Goal: Information Seeking & Learning: Learn about a topic

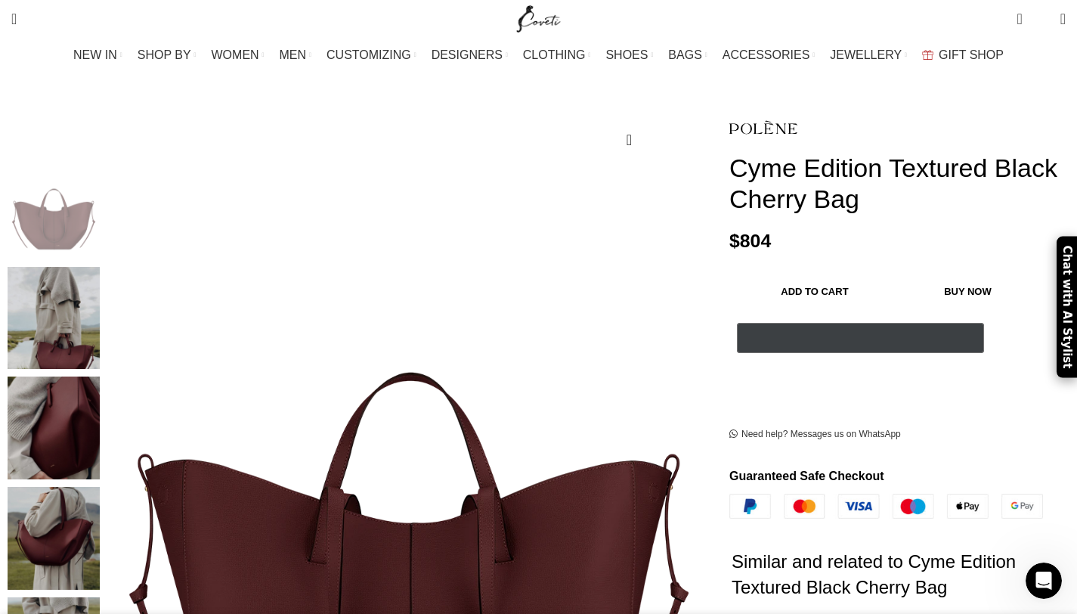
scroll to position [125, 0]
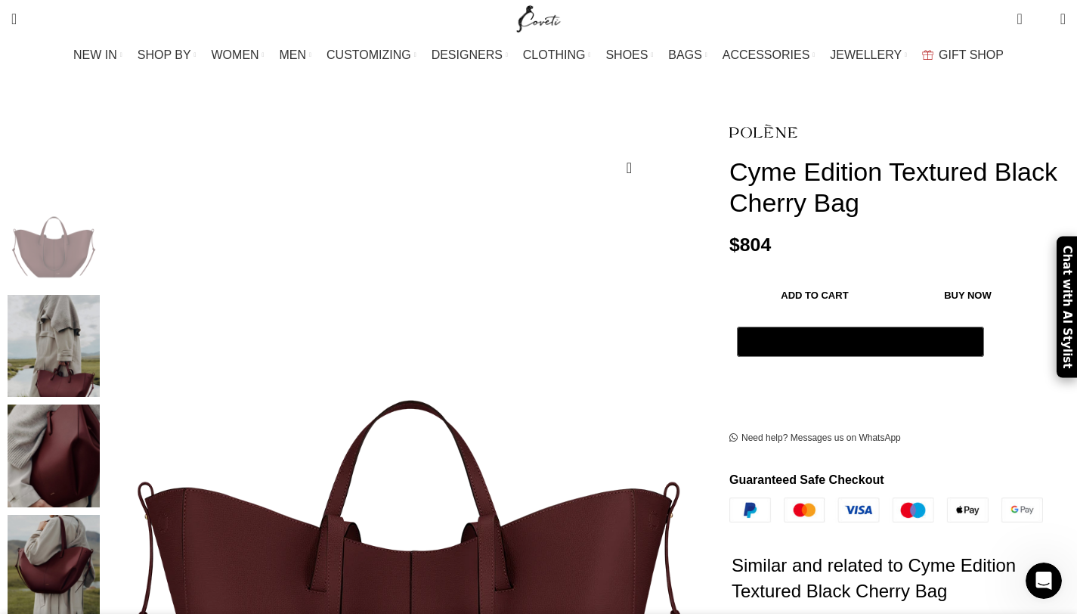
click at [100, 328] on img "2 / 6" at bounding box center [54, 346] width 92 height 103
click at [100, 351] on img "2 / 6" at bounding box center [54, 346] width 92 height 103
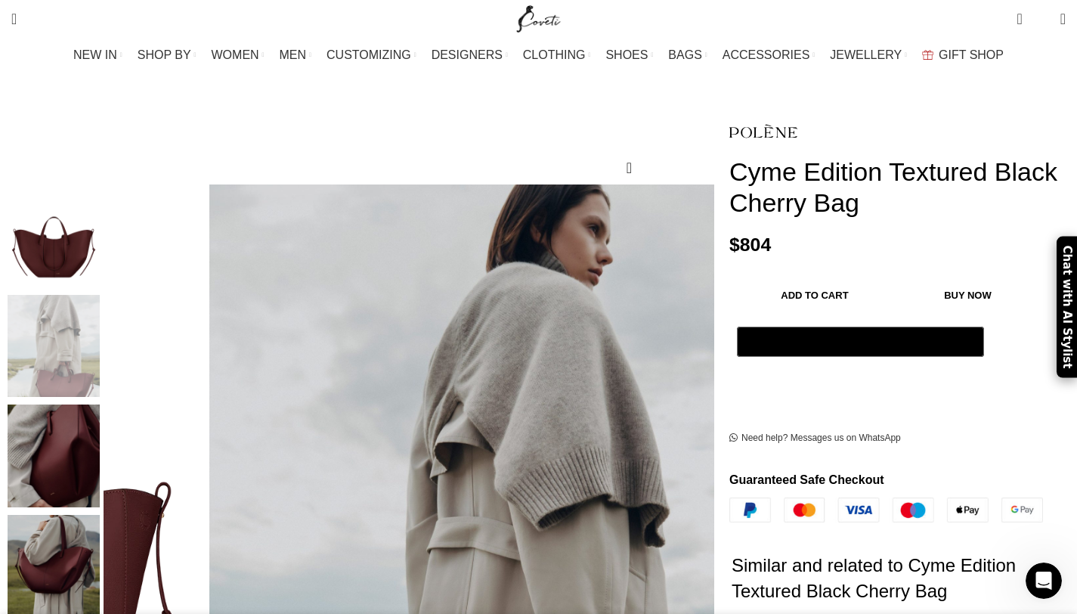
click at [100, 410] on img "3 / 6" at bounding box center [54, 455] width 92 height 103
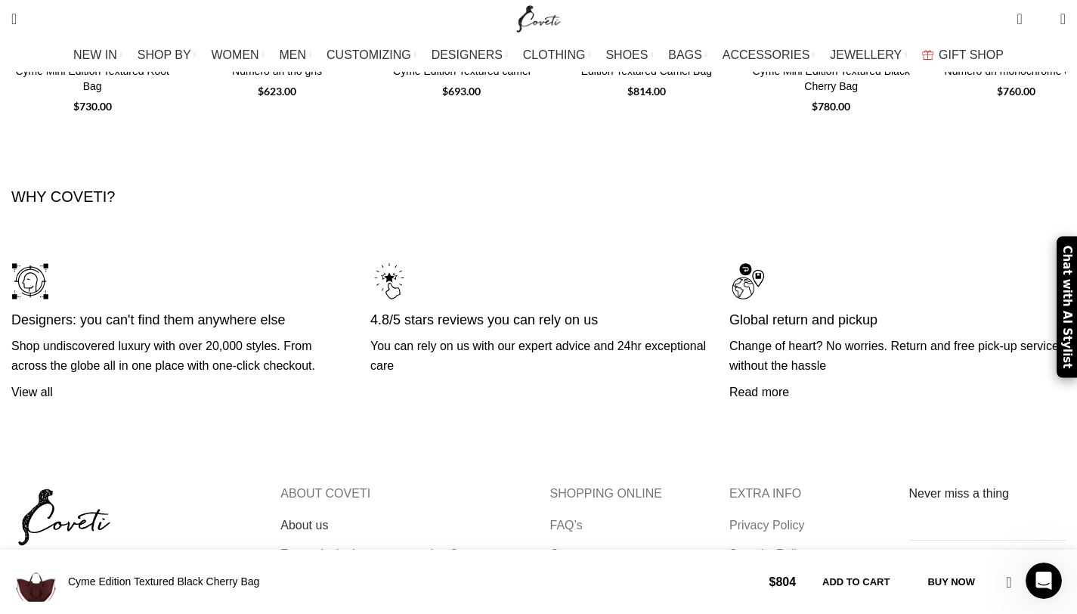
scroll to position [0, 477]
click at [329, 517] on link "About us" at bounding box center [304, 525] width 49 height 17
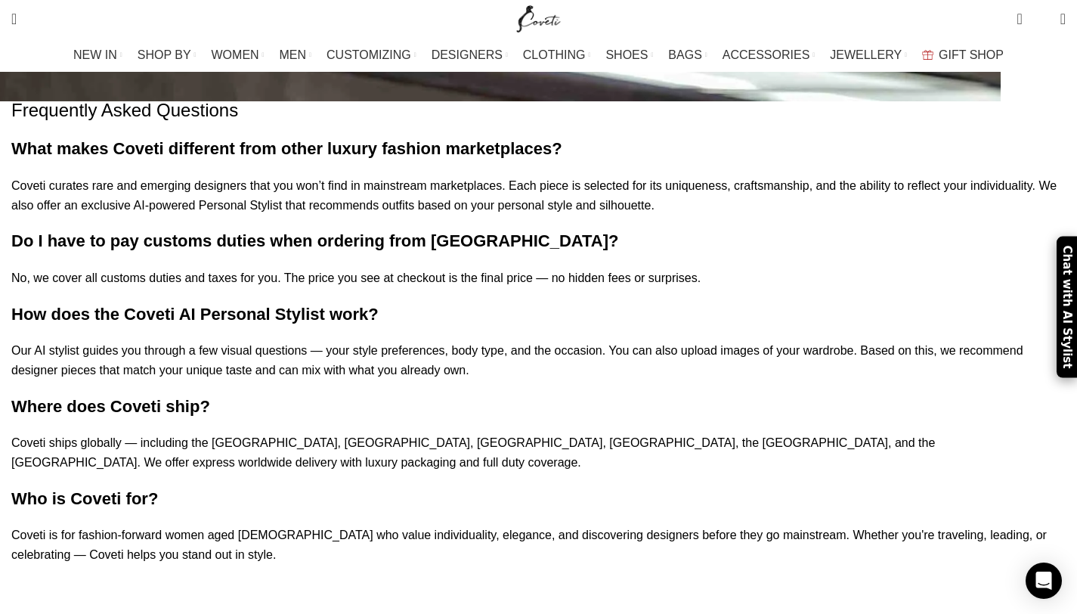
scroll to position [2415, 0]
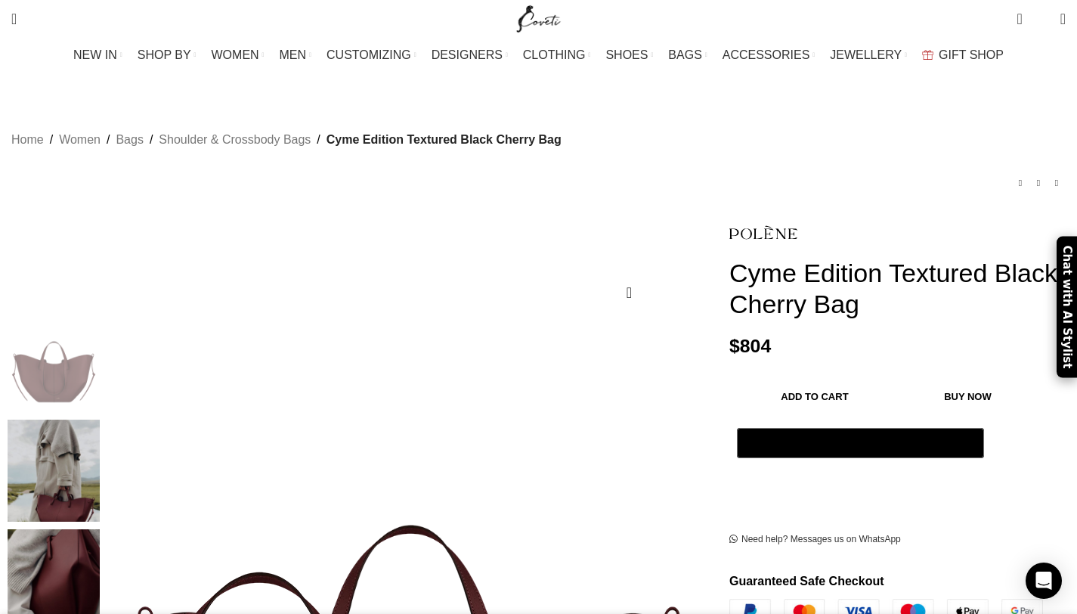
scroll to position [0, 318]
